Goal: Task Accomplishment & Management: Manage account settings

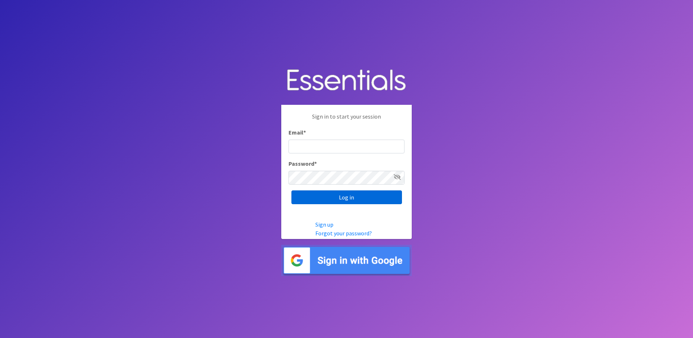
type input "info@marylanddiaperbank.org"
click at [375, 200] on input "Log in" at bounding box center [347, 197] width 111 height 14
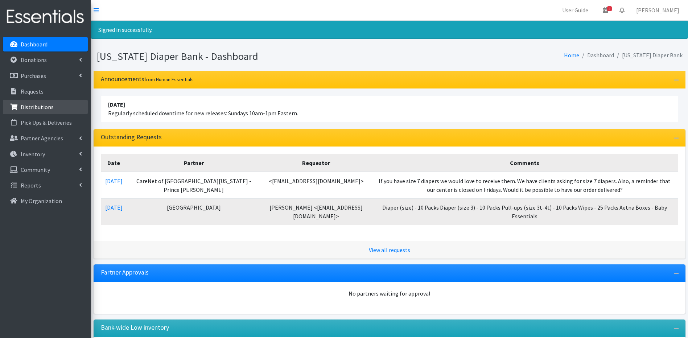
click at [26, 112] on link "Distributions" at bounding box center [45, 107] width 85 height 15
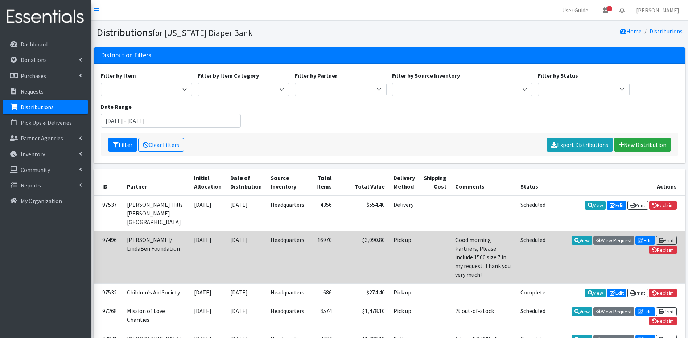
click at [591, 240] on td "View View Request Edit Print Reclaim" at bounding box center [618, 257] width 136 height 53
click at [582, 239] on link "View" at bounding box center [581, 240] width 21 height 9
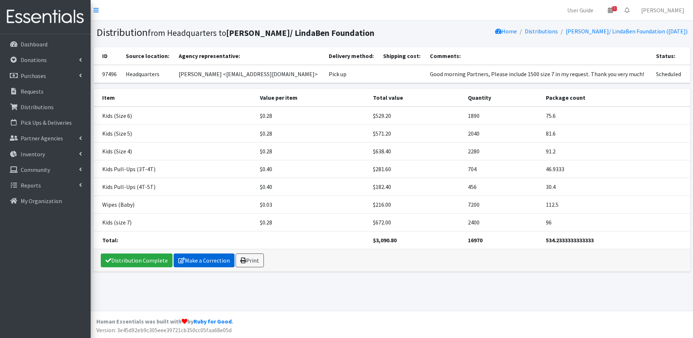
click at [214, 261] on link "Make a Correction" at bounding box center [204, 260] width 61 height 14
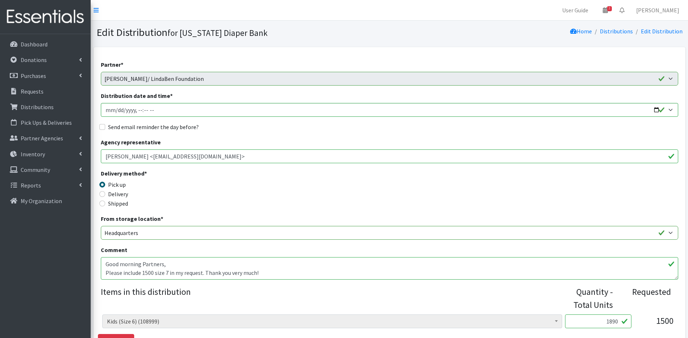
click at [260, 273] on textarea "Good morning Partners, Please include 1500 size 7 in my request. Thank you very…" at bounding box center [389, 268] width 577 height 22
drag, startPoint x: 260, startPoint y: 273, endPoint x: 189, endPoint y: 354, distance: 107.1
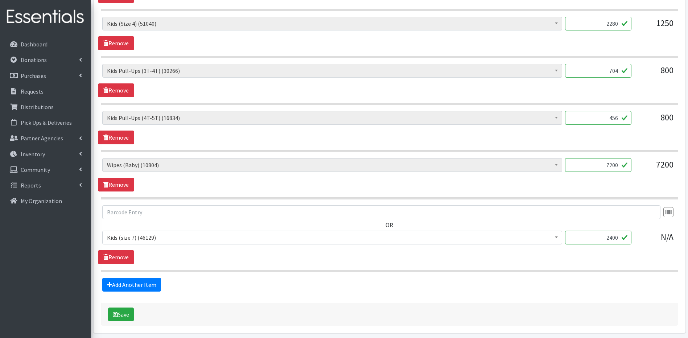
scroll to position [420, 0]
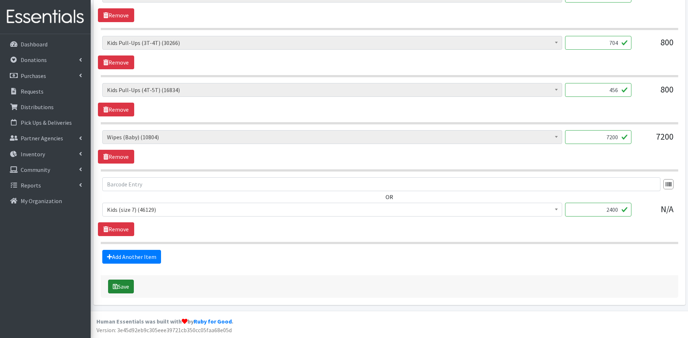
type textarea "Good morning Partners, Please include 1500 size 7 in my request. Thank you very…"
click at [126, 286] on button "Save" at bounding box center [121, 287] width 26 height 14
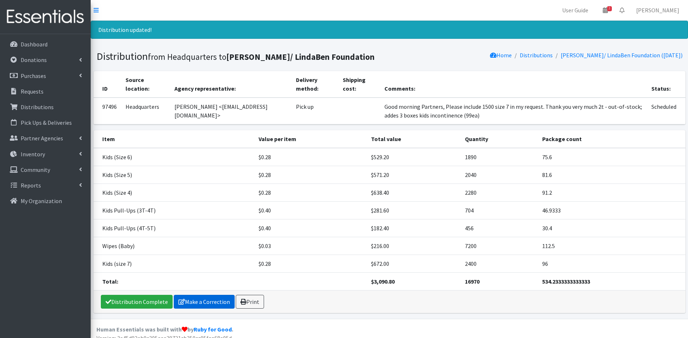
click at [205, 297] on link "Make a Correction" at bounding box center [204, 302] width 61 height 14
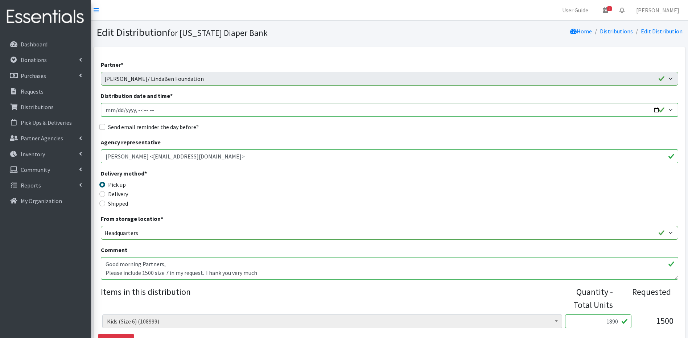
click at [262, 273] on textarea "Good morning Partners, Please include 1500 size 7 in my request. Thank you very…" at bounding box center [389, 268] width 577 height 22
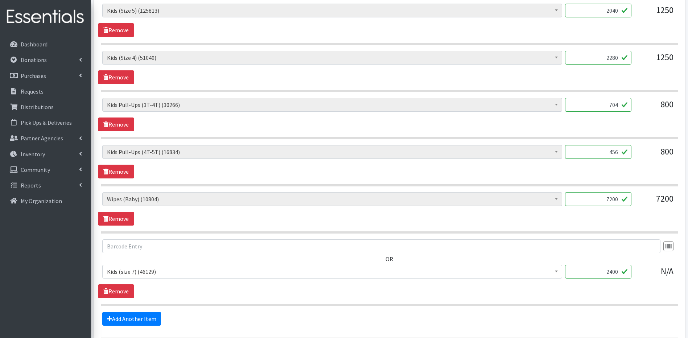
scroll to position [420, 0]
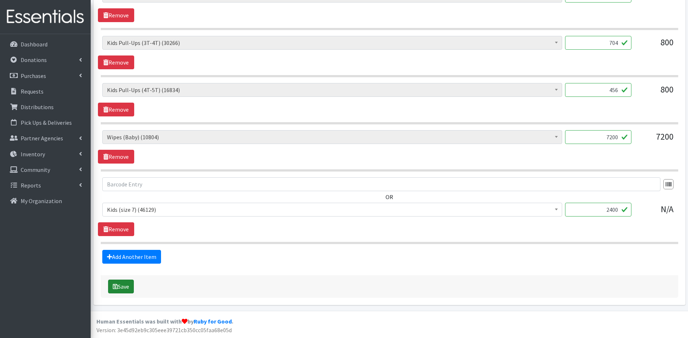
type textarea "Good morning Partners, Please include 1500 size 7 in my request. Thank you very…"
click at [127, 286] on button "Save" at bounding box center [121, 287] width 26 height 14
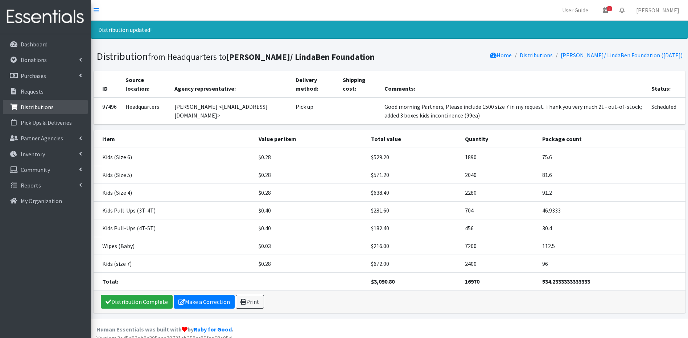
click at [44, 108] on p "Distributions" at bounding box center [37, 106] width 33 height 7
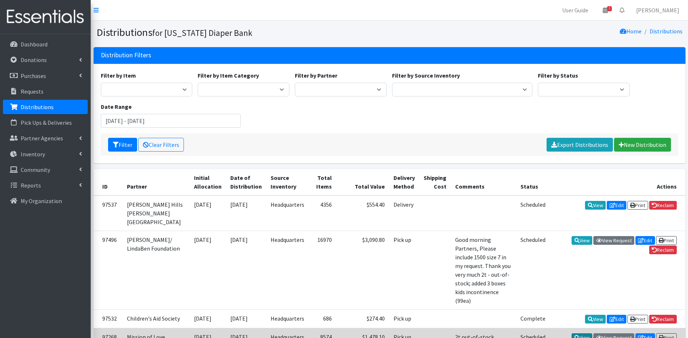
click at [589, 333] on link "View" at bounding box center [581, 337] width 21 height 9
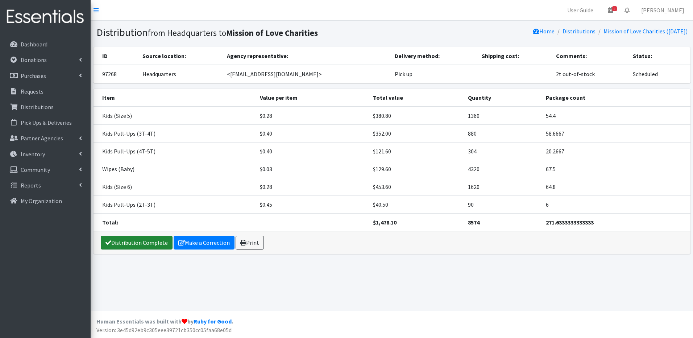
click at [137, 243] on link "Distribution Complete" at bounding box center [137, 243] width 72 height 14
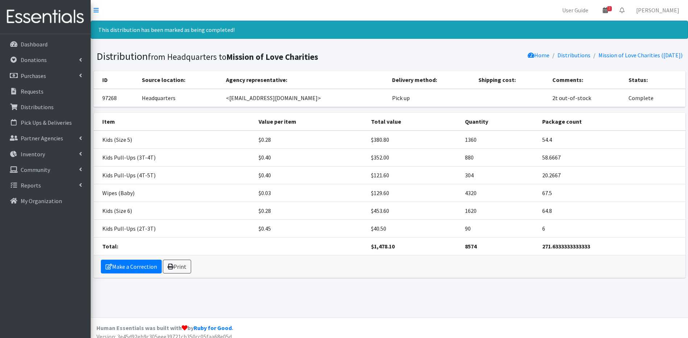
click at [612, 9] on span "2" at bounding box center [609, 8] width 5 height 5
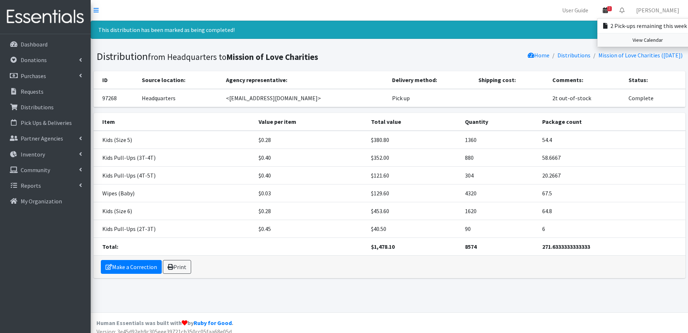
click at [658, 42] on link "View Calendar" at bounding box center [647, 39] width 101 height 13
